Goal: Navigation & Orientation: Find specific page/section

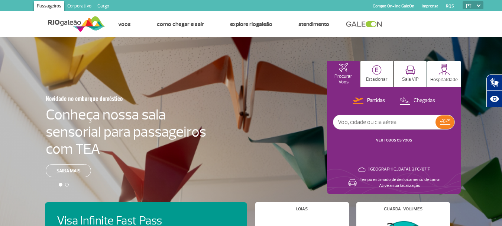
click at [107, 4] on link "Cargo" at bounding box center [103, 7] width 18 height 12
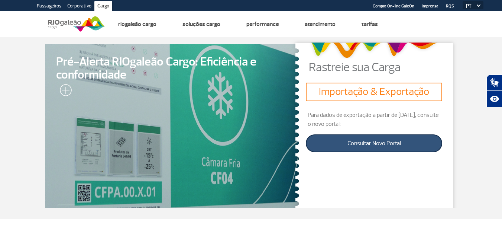
click at [393, 145] on link "Consultar Novo Portal" at bounding box center [374, 143] width 136 height 18
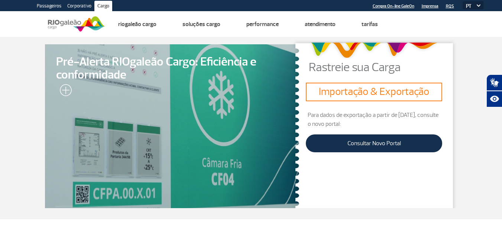
click at [187, 100] on div at bounding box center [171, 126] width 259 height 167
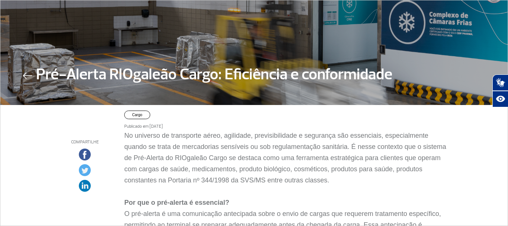
scroll to position [74, 0]
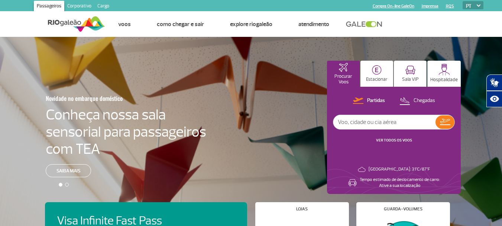
click at [106, 8] on link "Cargo" at bounding box center [103, 7] width 18 height 12
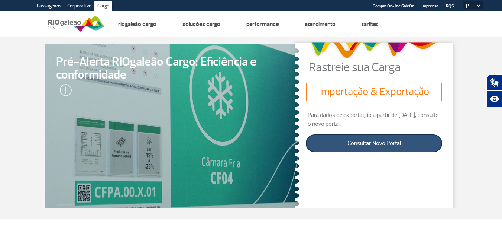
click at [387, 145] on link "Consultar Novo Portal" at bounding box center [374, 143] width 136 height 18
